Goal: Task Accomplishment & Management: Manage account settings

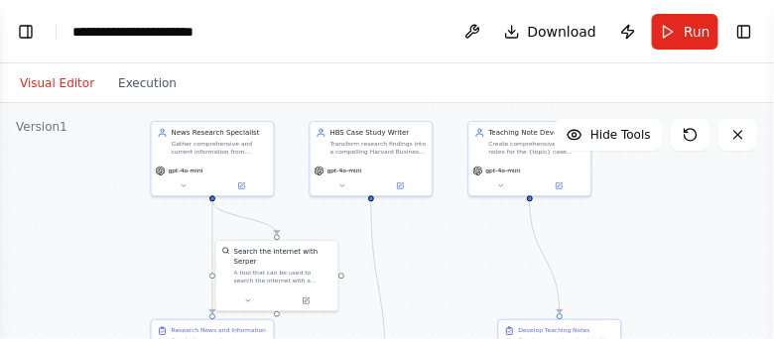
scroll to position [2328, 0]
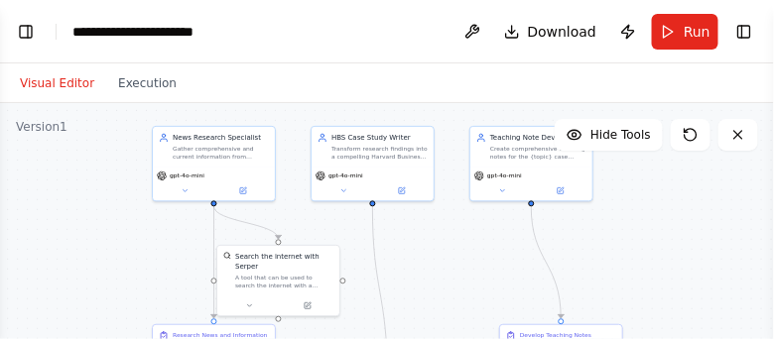
click at [76, 89] on button "Visual Editor" at bounding box center [57, 83] width 98 height 24
click at [186, 182] on div "gpt-4o-mini" at bounding box center [214, 182] width 122 height 35
click at [86, 76] on button "Visual Editor" at bounding box center [57, 83] width 98 height 24
click at [124, 79] on button "Execution" at bounding box center [147, 83] width 82 height 24
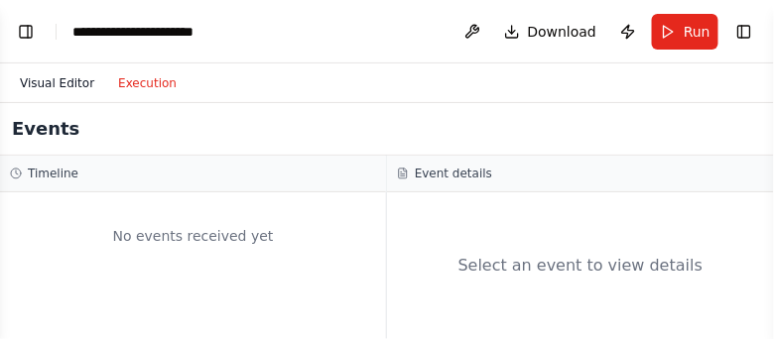
click at [80, 88] on button "Visual Editor" at bounding box center [57, 83] width 98 height 24
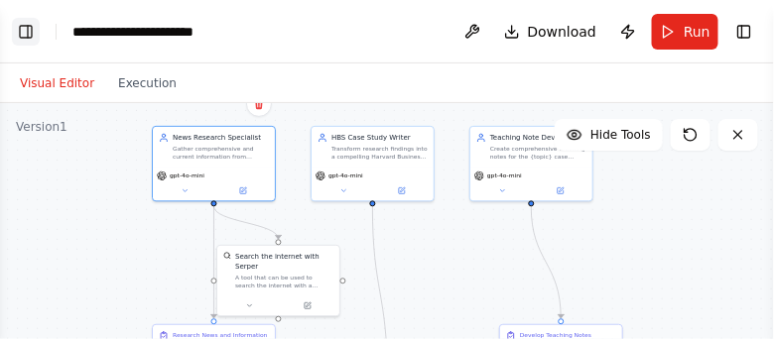
click at [31, 40] on button "Toggle Left Sidebar" at bounding box center [26, 32] width 28 height 28
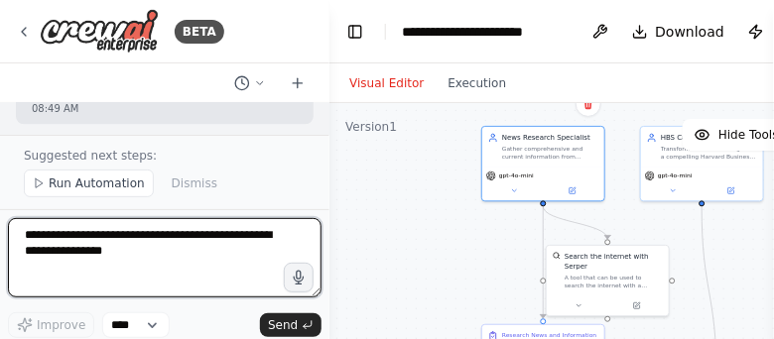
click at [181, 235] on textarea at bounding box center [164, 257] width 313 height 79
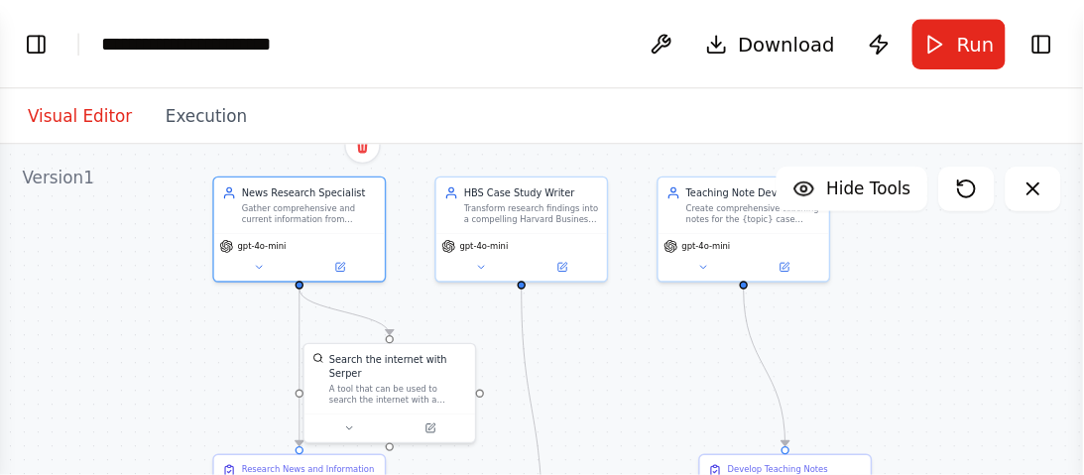
scroll to position [1874, 0]
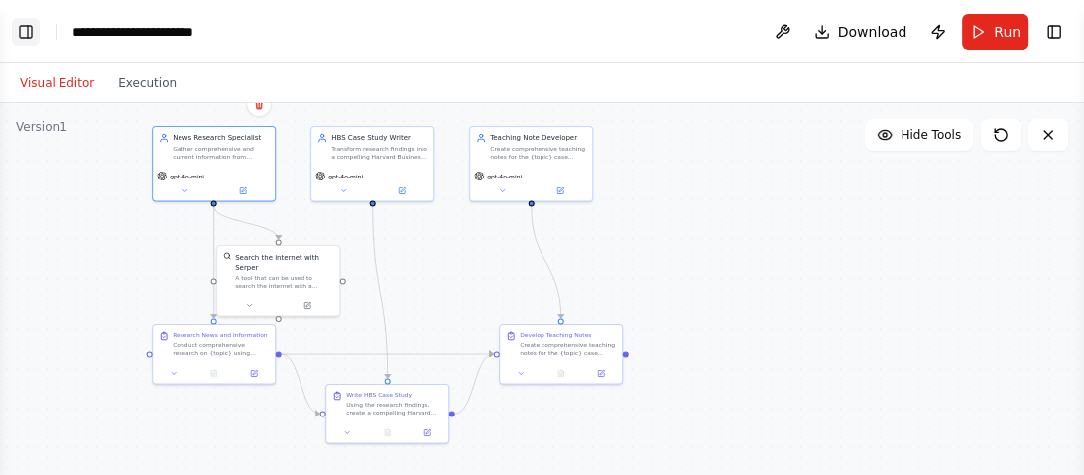
click at [28, 28] on button "Toggle Left Sidebar" at bounding box center [26, 32] width 28 height 28
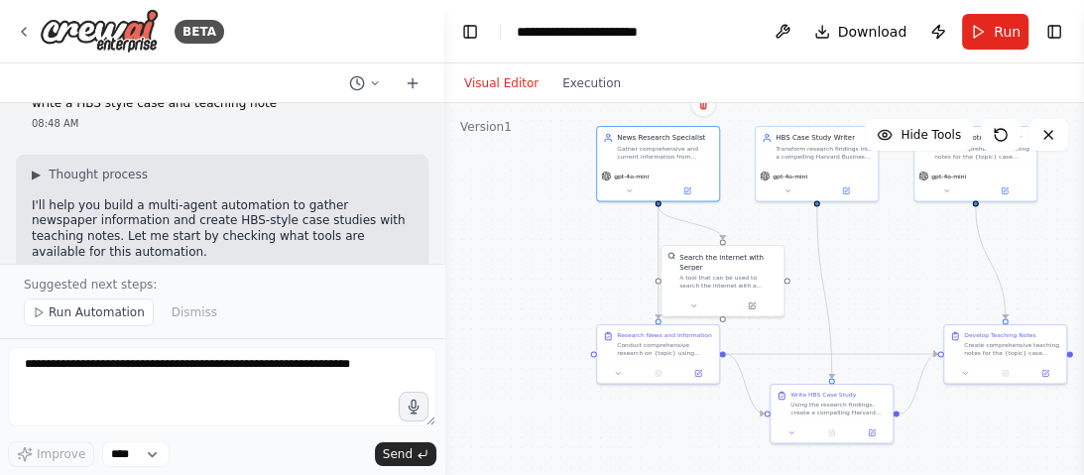
scroll to position [79, 0]
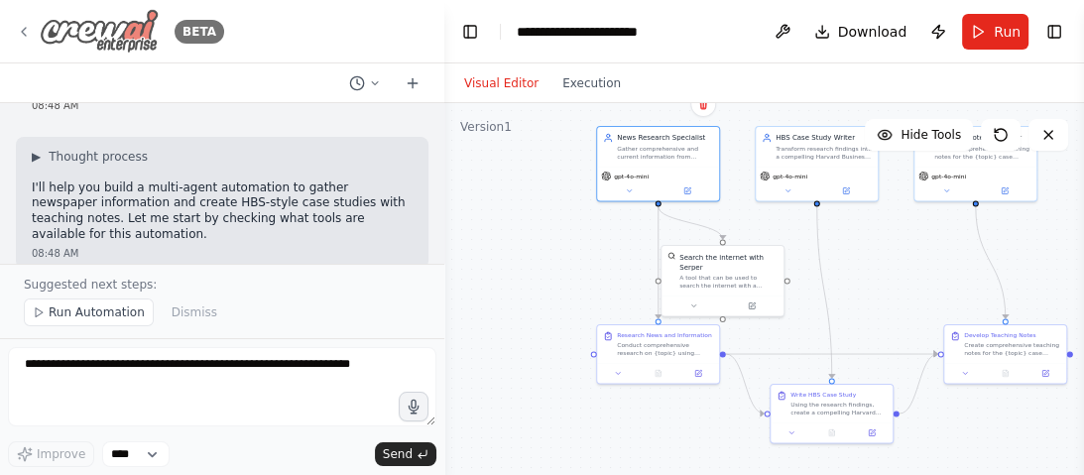
click at [30, 30] on icon at bounding box center [24, 32] width 16 height 16
click at [28, 24] on icon at bounding box center [24, 32] width 16 height 16
click at [26, 40] on div "BETA" at bounding box center [120, 31] width 208 height 45
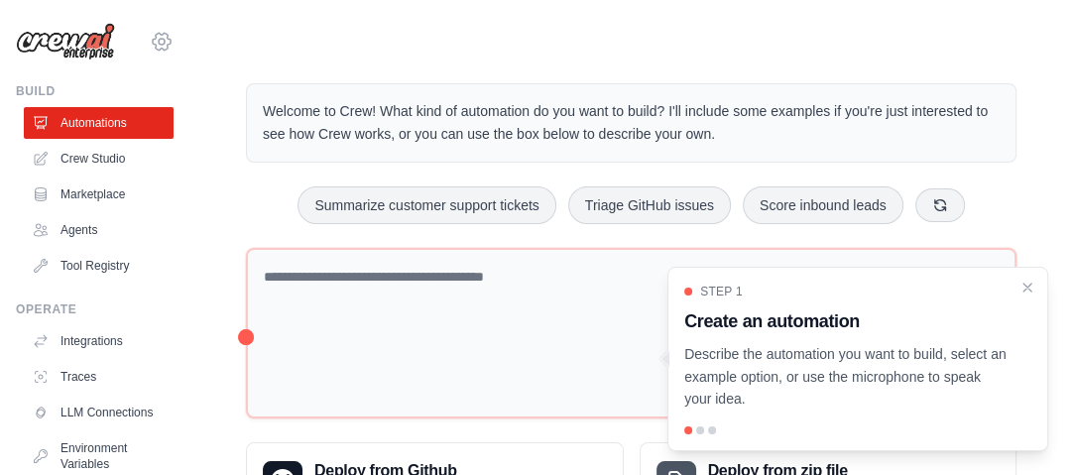
click at [159, 44] on icon at bounding box center [162, 42] width 6 height 6
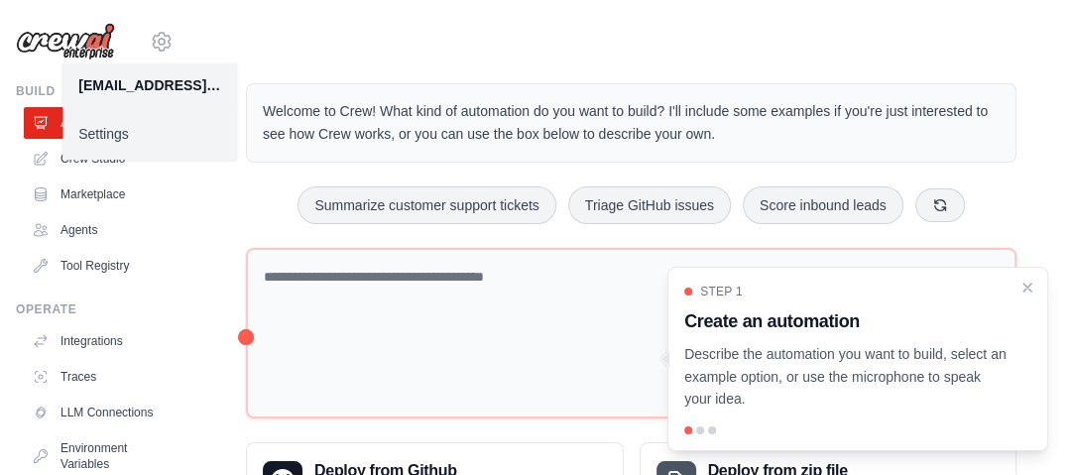
click at [157, 135] on link "Settings" at bounding box center [149, 134] width 175 height 36
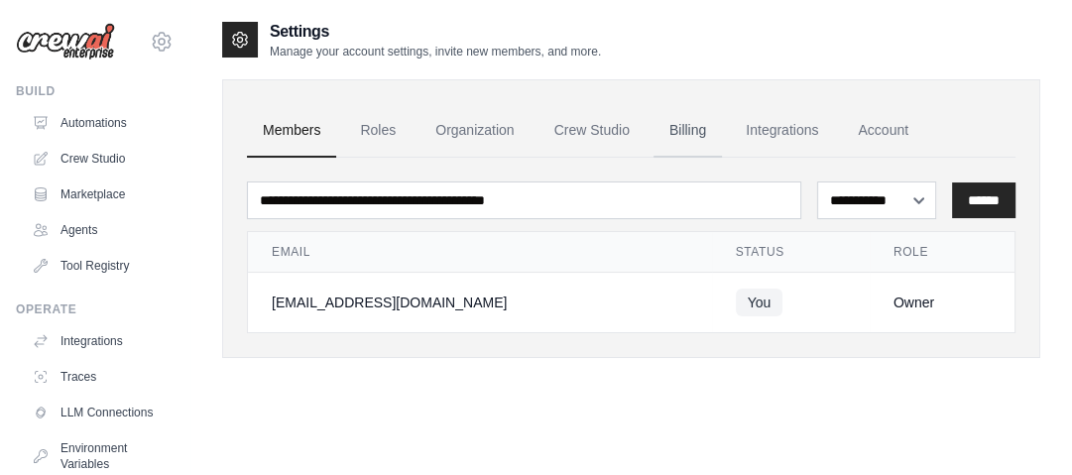
click at [694, 131] on link "Billing" at bounding box center [688, 131] width 68 height 54
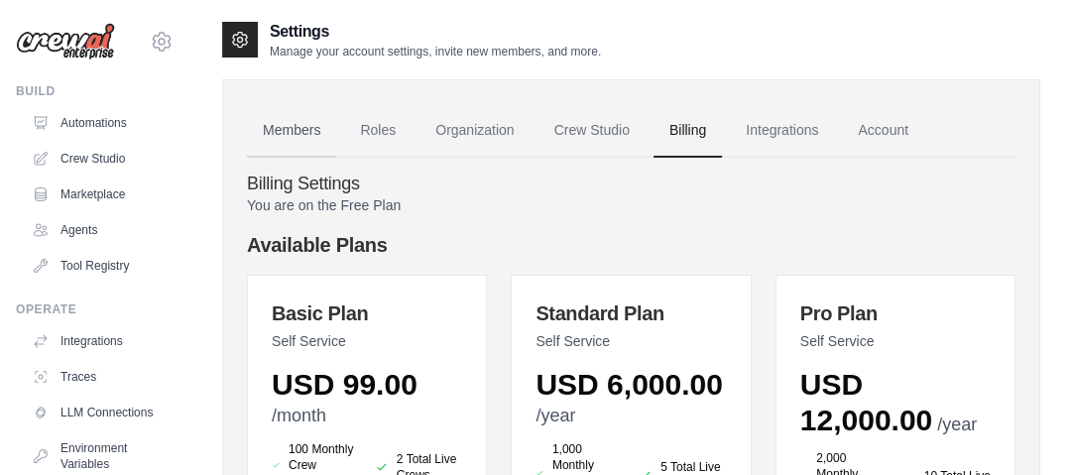
click at [286, 112] on link "Members" at bounding box center [291, 131] width 89 height 54
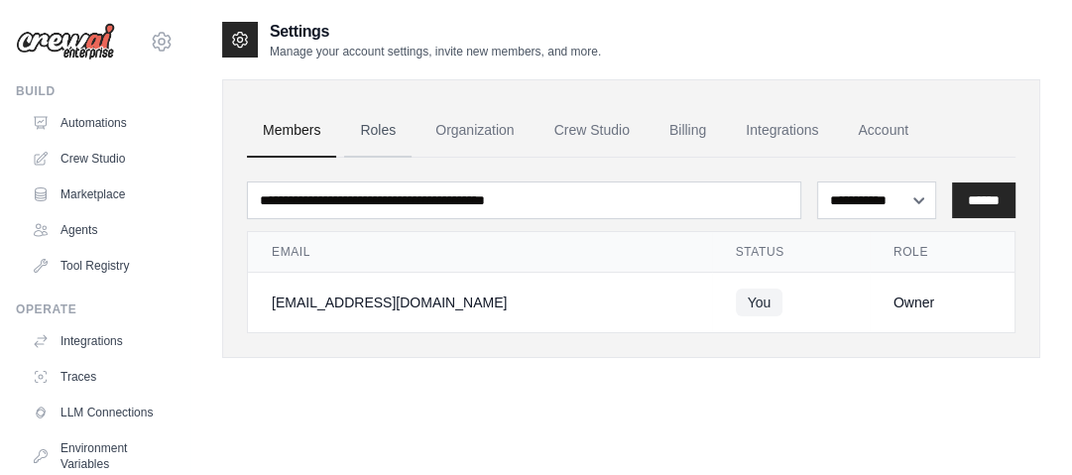
click at [387, 130] on link "Roles" at bounding box center [377, 131] width 67 height 54
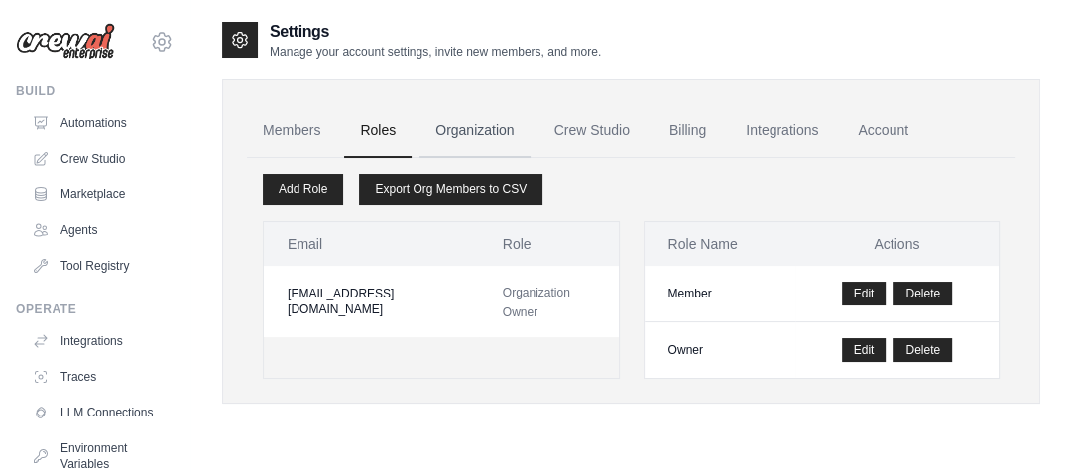
click at [482, 130] on link "Organization" at bounding box center [475, 131] width 110 height 54
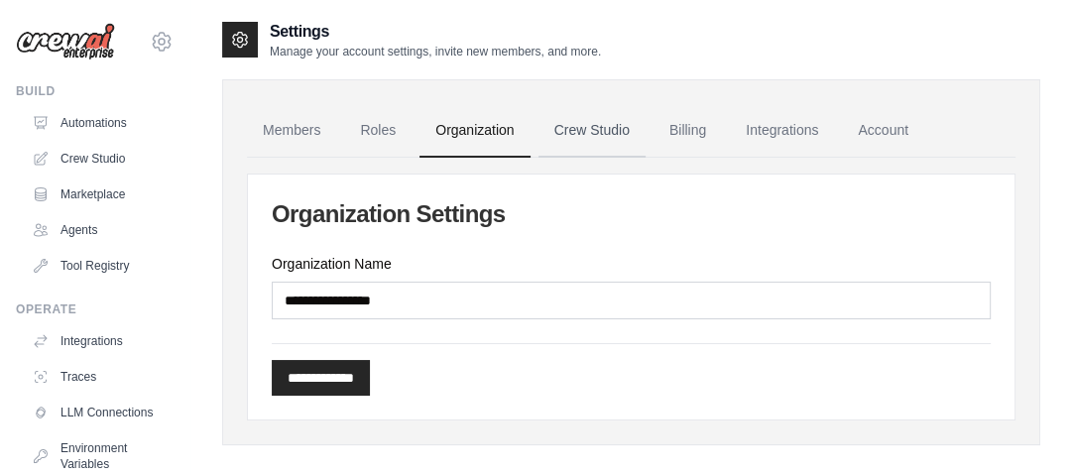
click at [619, 123] on link "Crew Studio" at bounding box center [592, 131] width 107 height 54
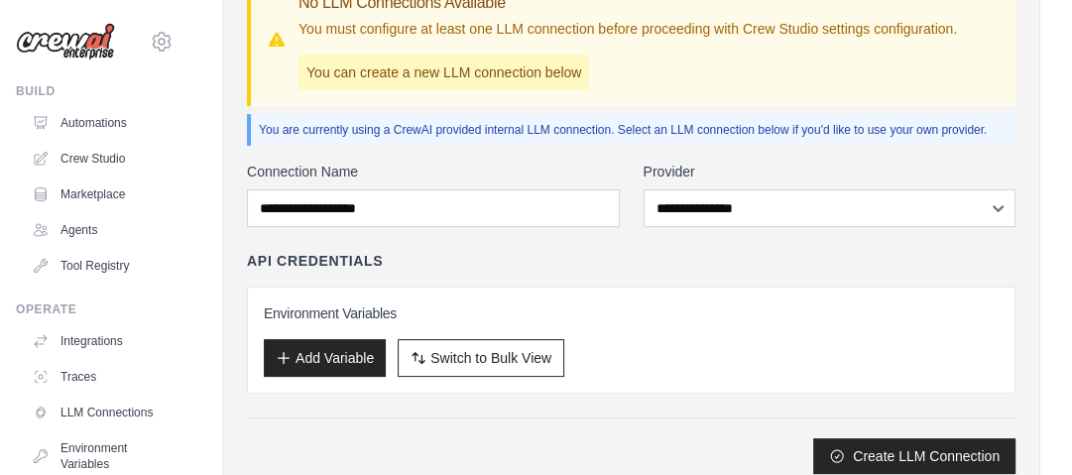
scroll to position [238, 0]
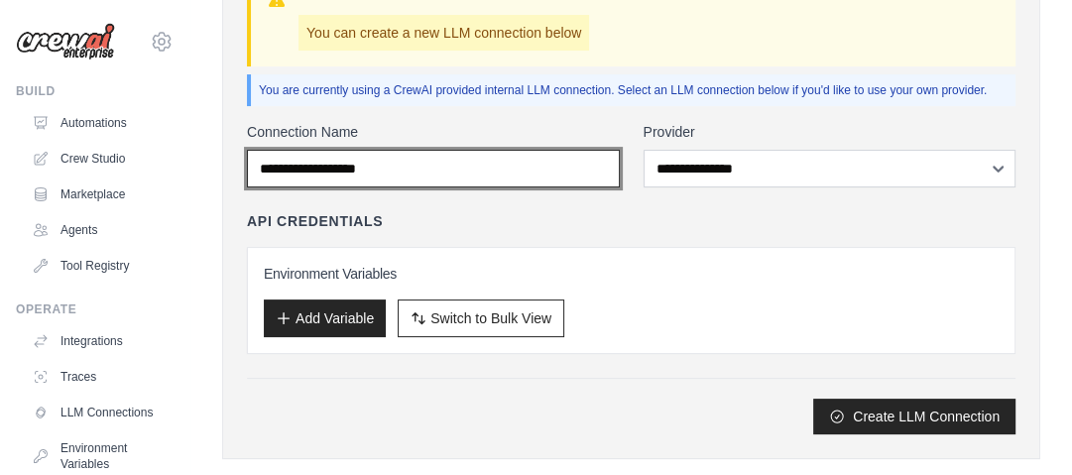
click at [518, 183] on input "Connection Name" at bounding box center [433, 169] width 373 height 38
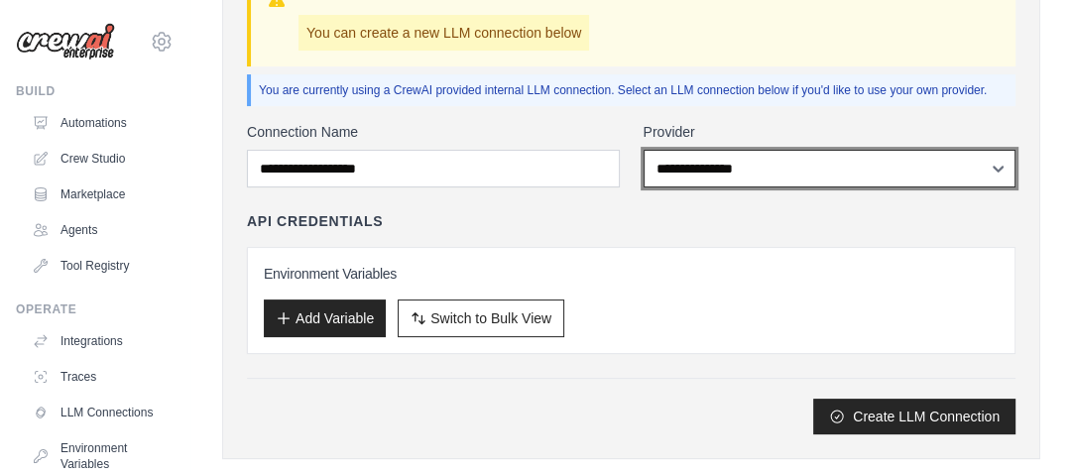
click at [703, 172] on select "**********" at bounding box center [830, 169] width 373 height 38
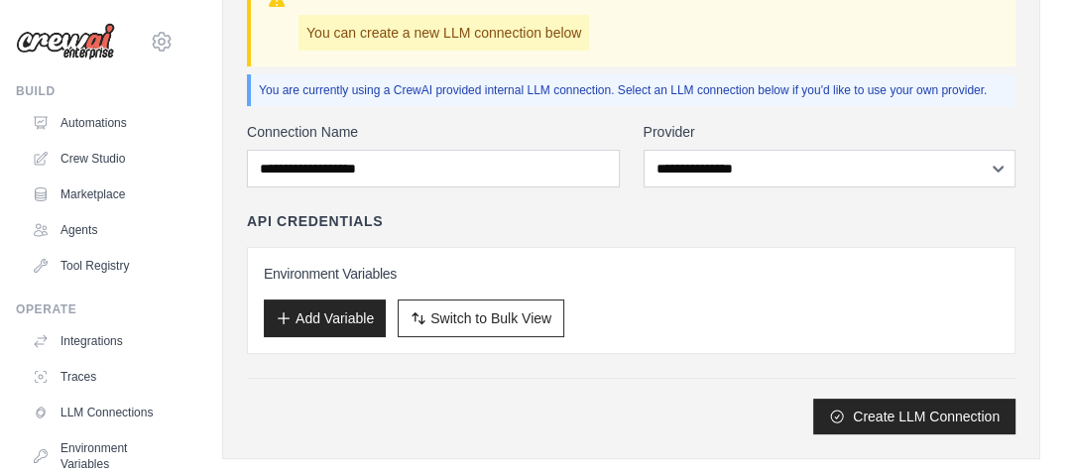
click at [505, 230] on div "API Credentials Environment Variables Add Variable Switch to Bulk View Switch t…" at bounding box center [631, 282] width 769 height 143
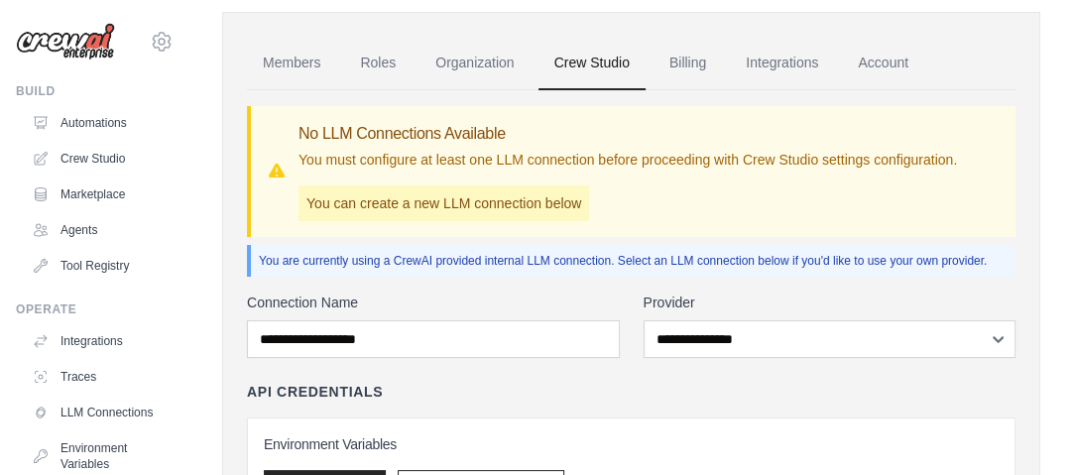
scroll to position [0, 0]
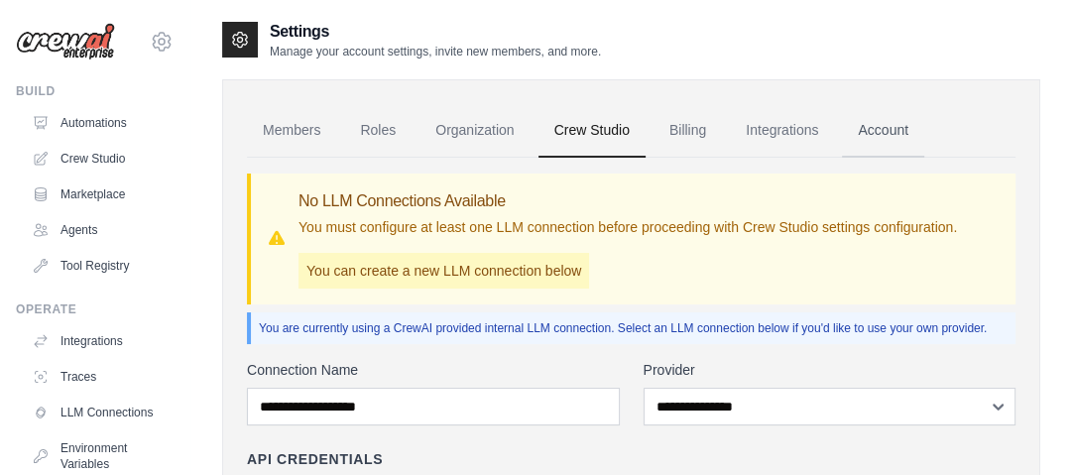
click at [881, 127] on link "Account" at bounding box center [883, 131] width 82 height 54
